Goal: Check status: Check status

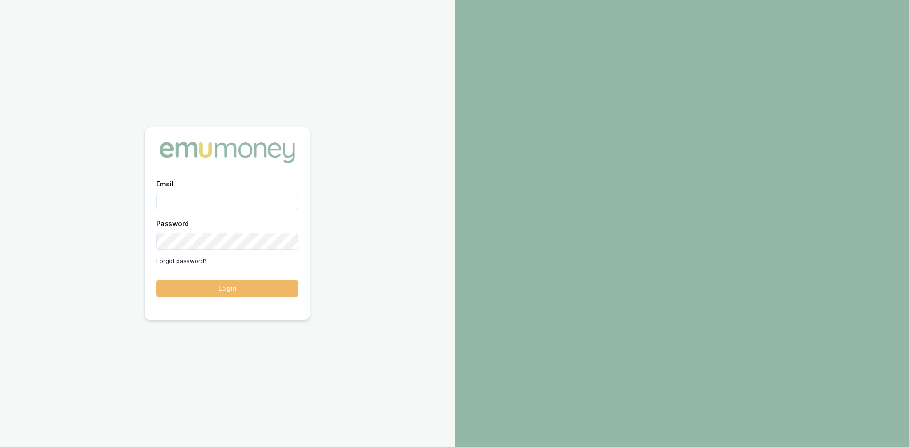
type input "[PERSON_NAME][EMAIL_ADDRESS][PERSON_NAME][DOMAIN_NAME]"
click at [211, 293] on button "Login" at bounding box center [227, 288] width 142 height 17
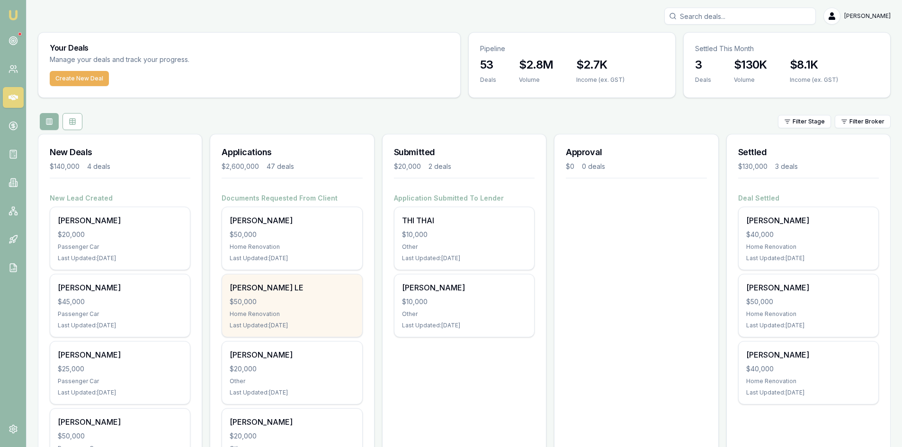
click at [279, 292] on div "[PERSON_NAME] LE" at bounding box center [292, 287] width 124 height 11
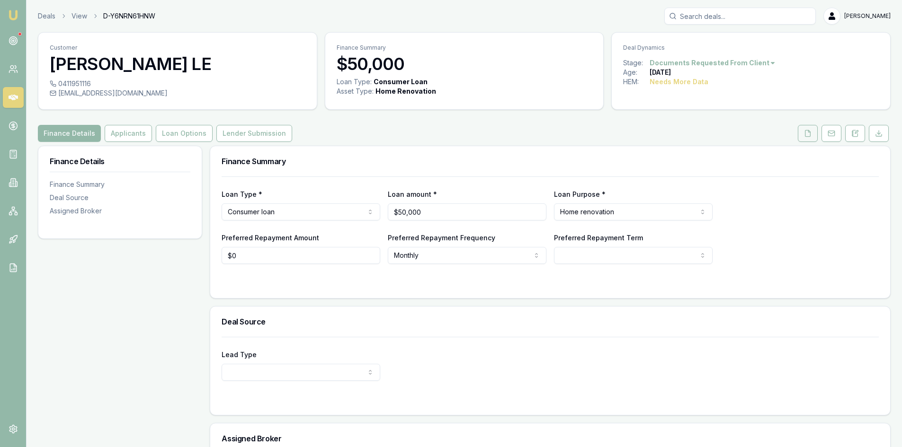
click at [808, 139] on button at bounding box center [808, 133] width 20 height 17
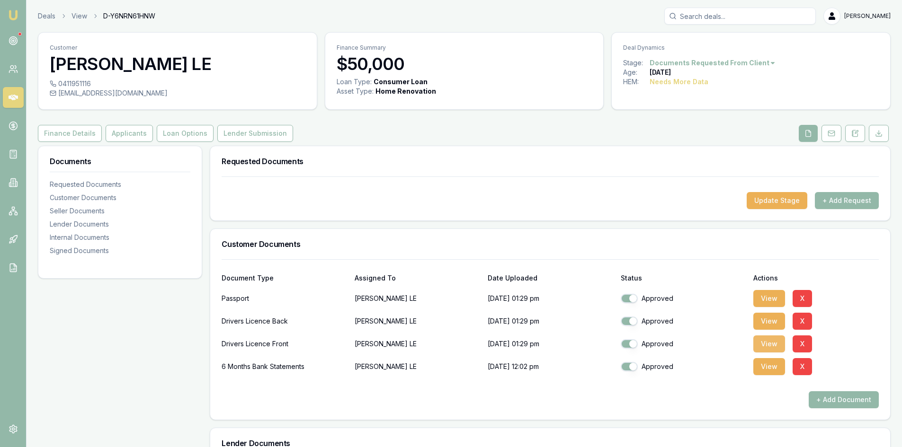
click at [758, 342] on button "View" at bounding box center [769, 344] width 32 height 17
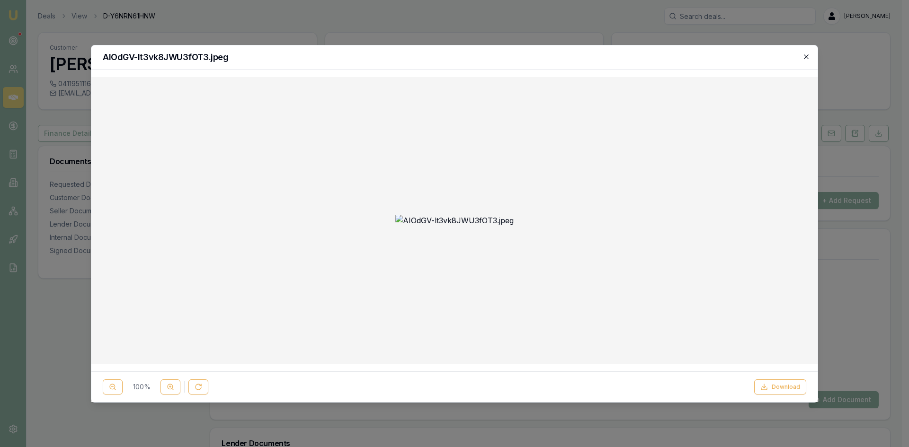
click at [806, 53] on icon "button" at bounding box center [806, 57] width 8 height 8
